Goal: Information Seeking & Learning: Compare options

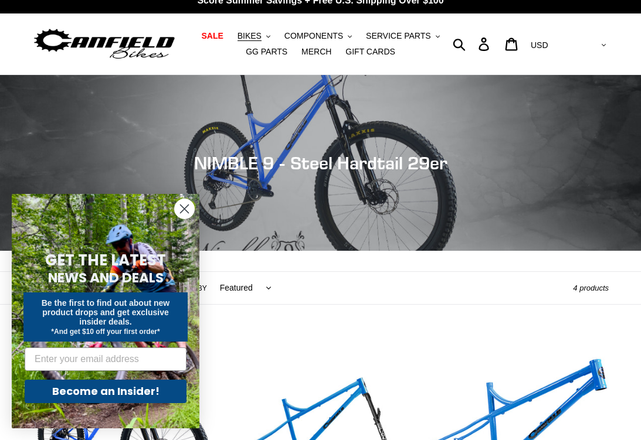
scroll to position [14, 0]
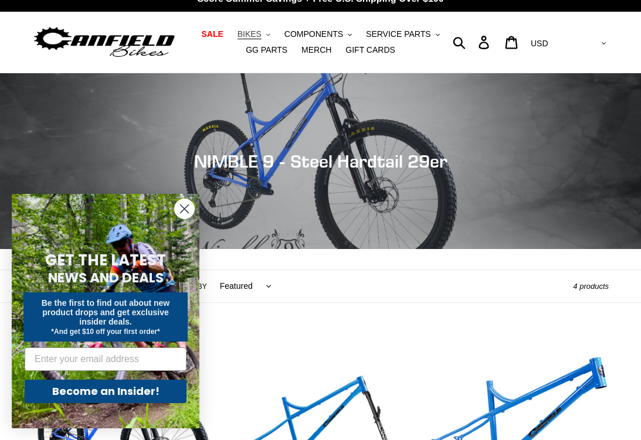
click at [250, 36] on span "BIKES" at bounding box center [249, 34] width 24 height 10
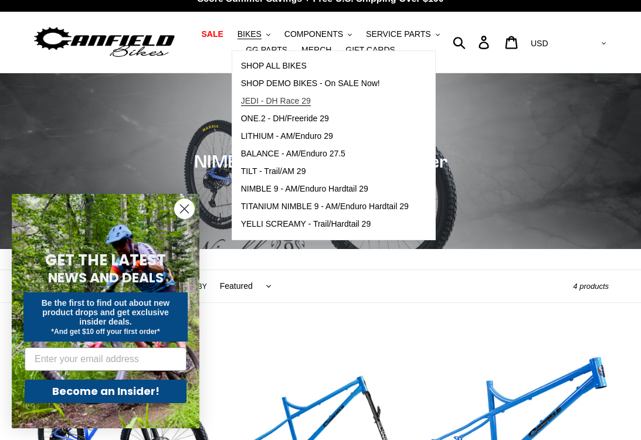
click at [250, 100] on span "JEDI - DH Race 29" at bounding box center [276, 101] width 70 height 10
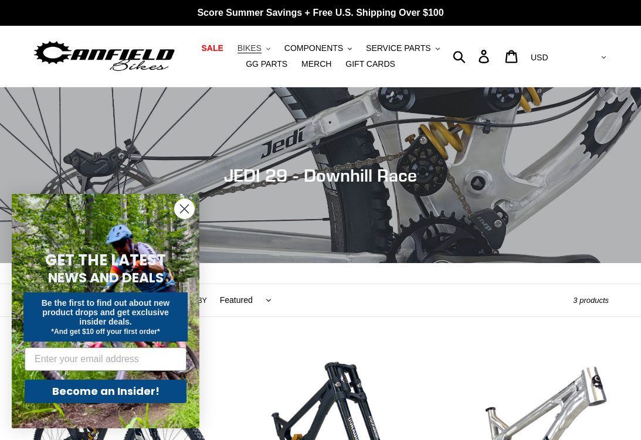
click at [256, 47] on span "BIKES" at bounding box center [249, 48] width 24 height 10
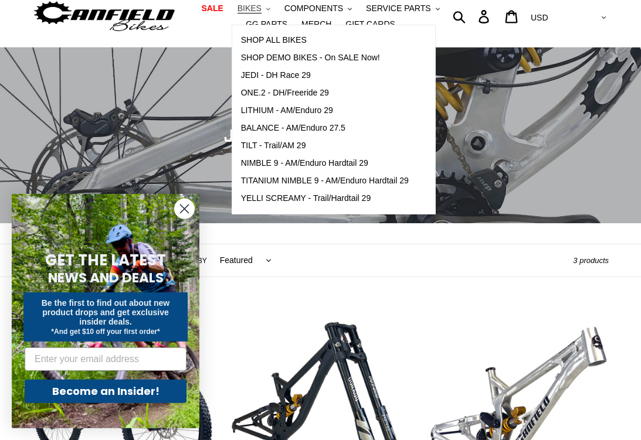
scroll to position [54, 0]
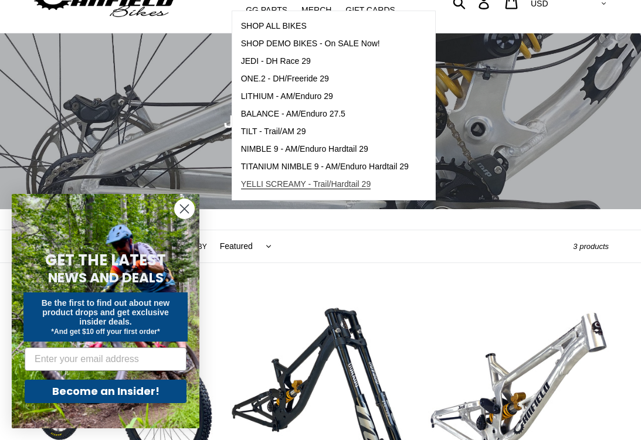
click at [259, 186] on span "YELLI SCREAMY - Trail/Hardtail 29" at bounding box center [306, 184] width 130 height 10
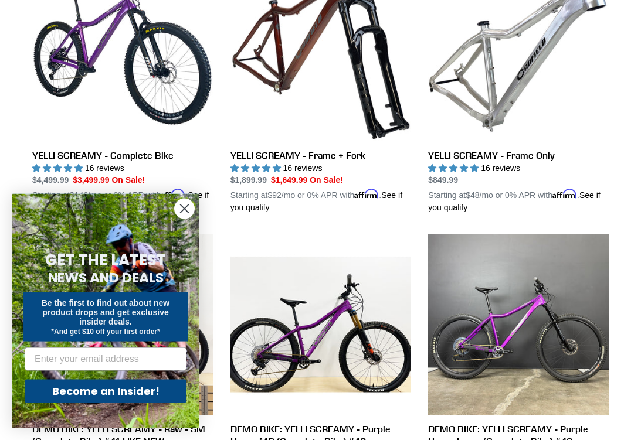
scroll to position [389, 0]
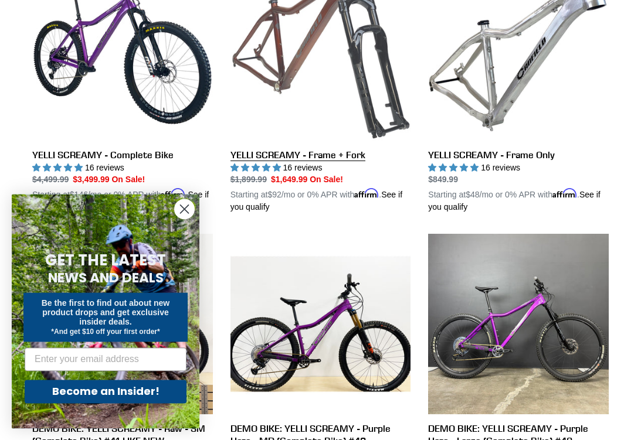
click at [246, 158] on link "YELLI SCREAMY - Frame + Fork" at bounding box center [320, 86] width 181 height 253
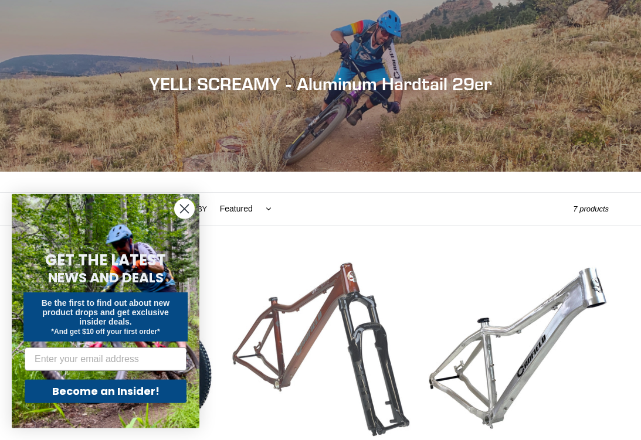
scroll to position [0, 0]
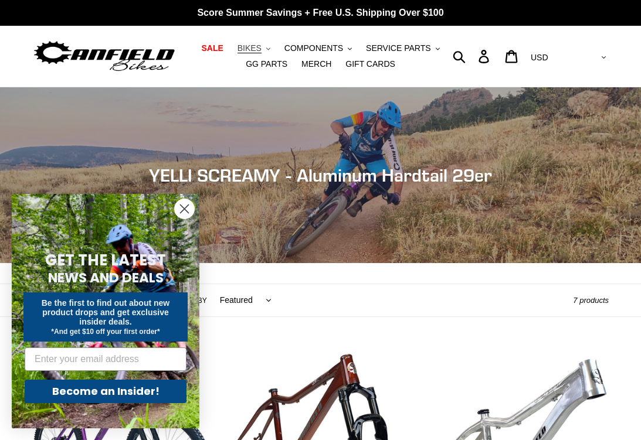
click at [260, 52] on span "BIKES" at bounding box center [249, 48] width 24 height 10
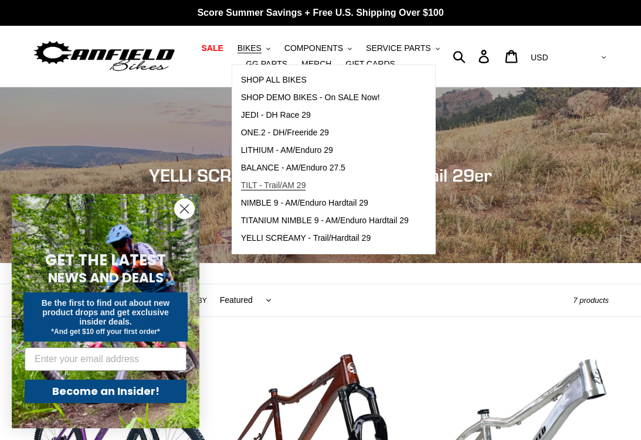
click at [253, 185] on span "TILT - Trail/AM 29" at bounding box center [273, 186] width 65 height 10
click at [251, 151] on span "LITHIUM - AM/Enduro 29" at bounding box center [287, 150] width 92 height 10
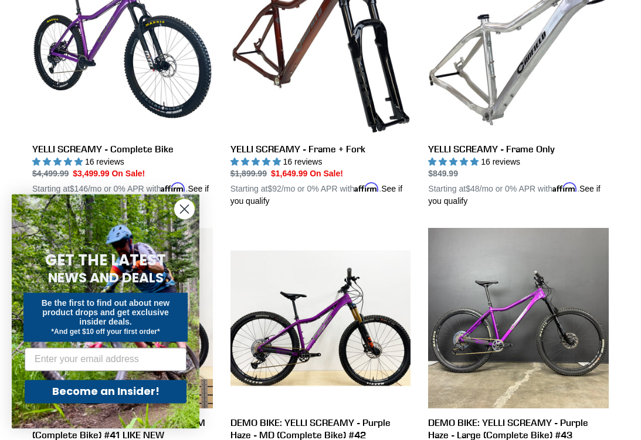
scroll to position [394, 0]
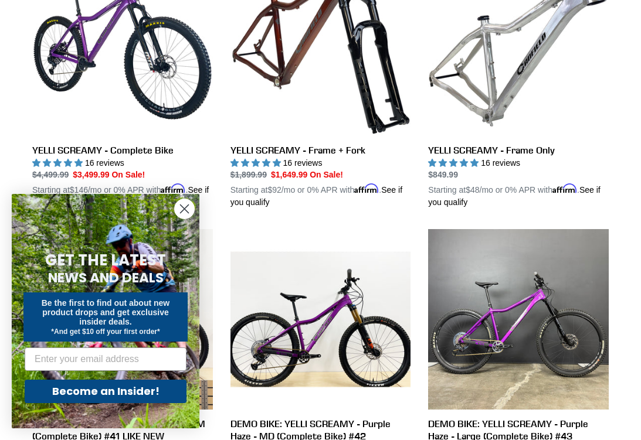
click at [177, 210] on circle "Close dialog" at bounding box center [184, 208] width 19 height 19
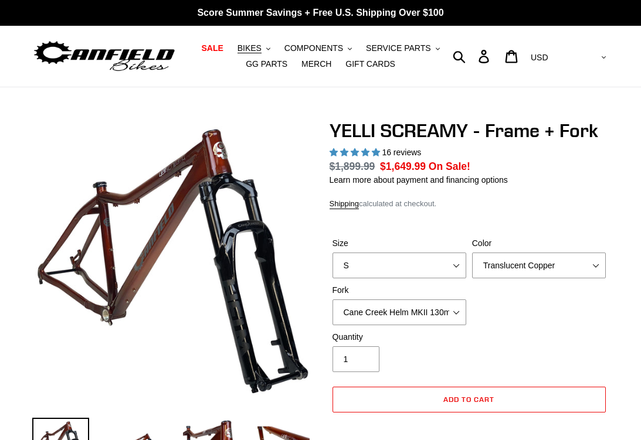
select select "highest-rating"
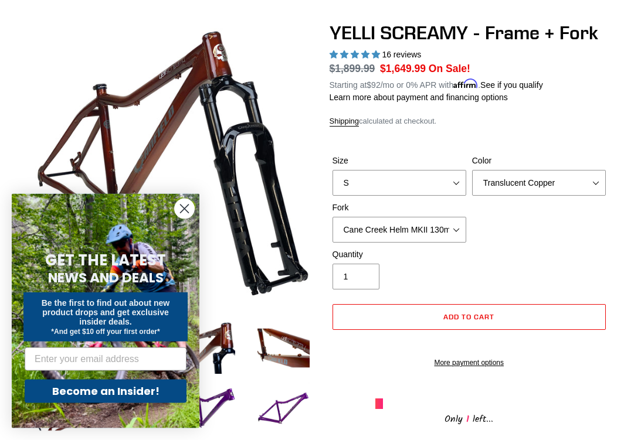
scroll to position [98, 0]
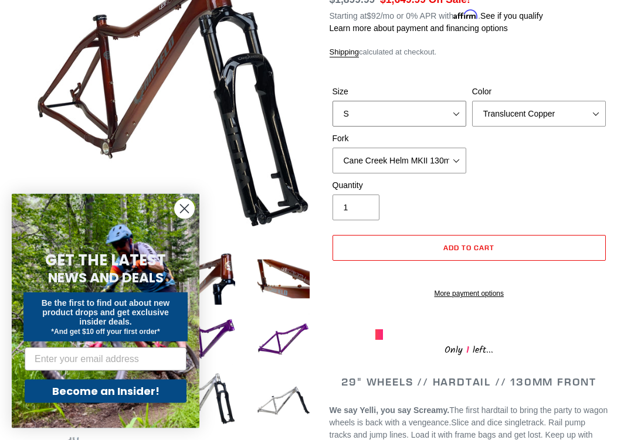
click at [455, 118] on select "S M L XL" at bounding box center [399, 114] width 134 height 26
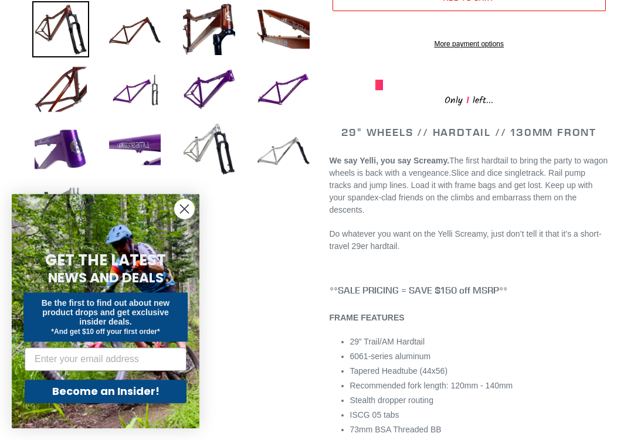
scroll to position [437, 0]
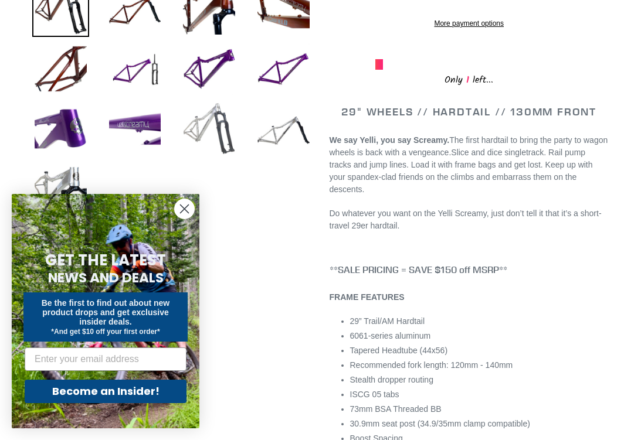
click at [193, 127] on img at bounding box center [209, 129] width 57 height 57
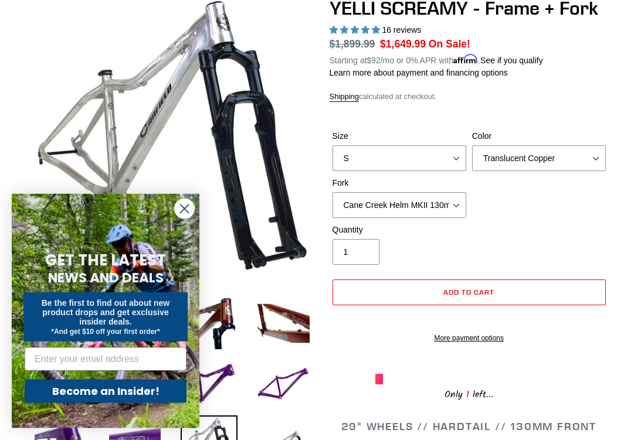
scroll to position [123, 0]
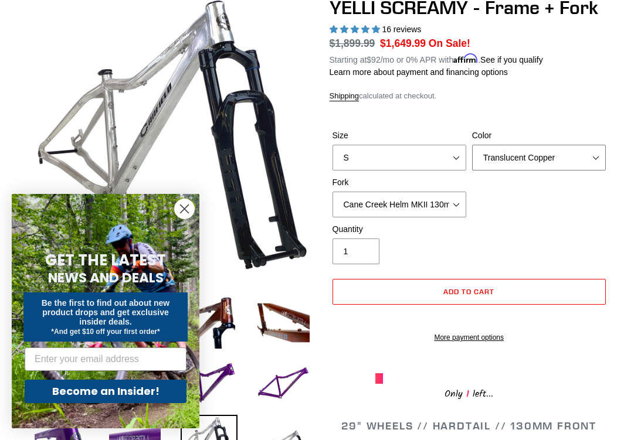
click at [583, 162] on select "Translucent Copper Purple Haze Raw" at bounding box center [539, 158] width 134 height 26
click at [601, 152] on select "Translucent Copper Purple Haze Raw" at bounding box center [539, 158] width 134 height 26
select select "Purple Haze"
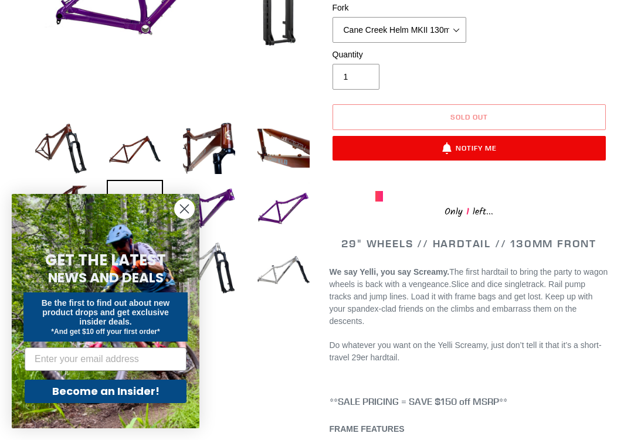
scroll to position [287, 0]
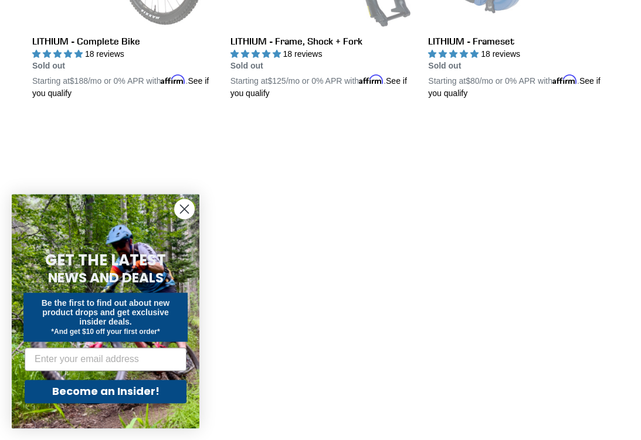
scroll to position [500, 0]
